Goal: Transaction & Acquisition: Subscribe to service/newsletter

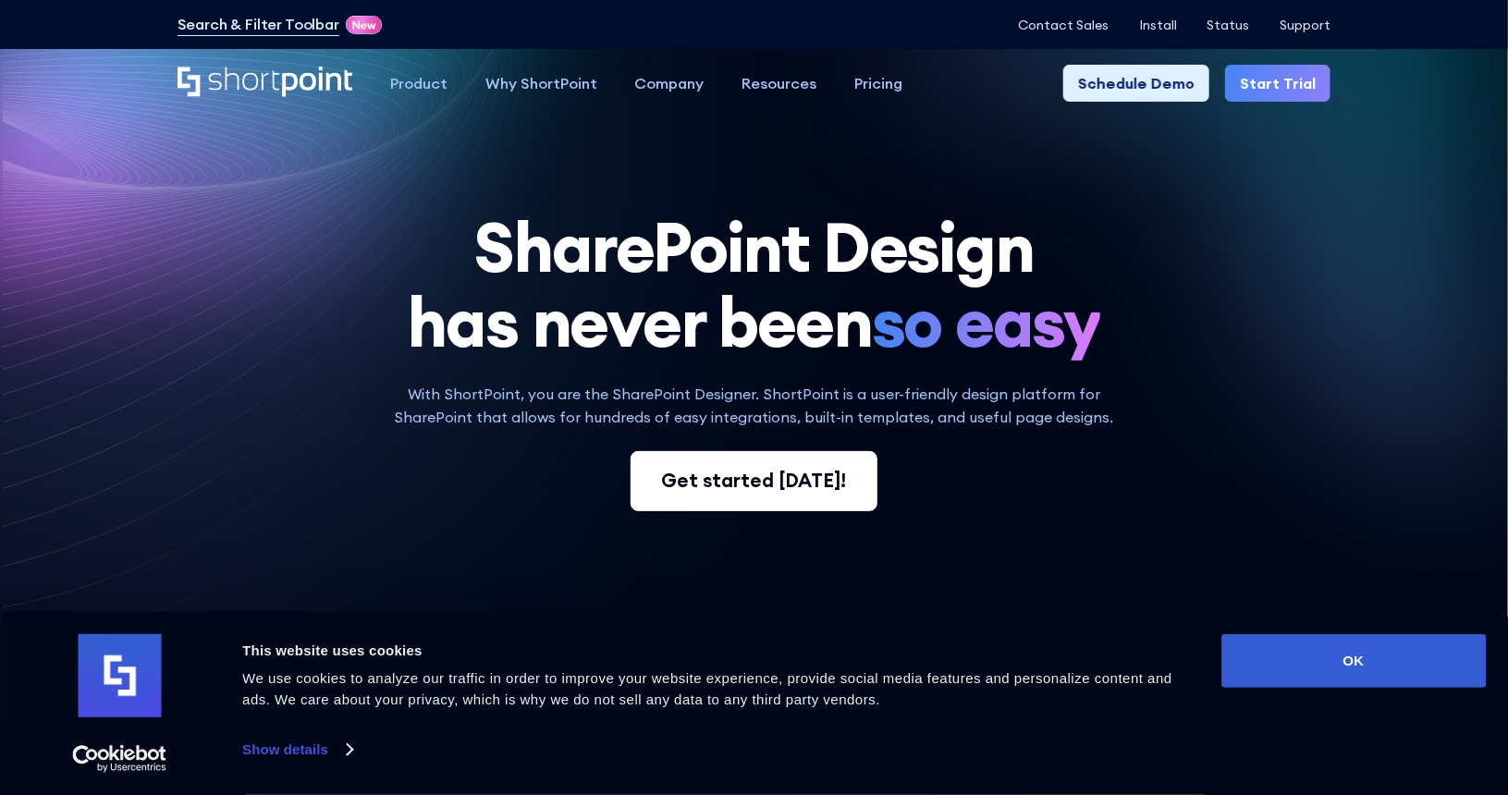
click at [768, 487] on div "Get started [DATE]!" at bounding box center [753, 481] width 185 height 29
